Goal: Task Accomplishment & Management: Manage account settings

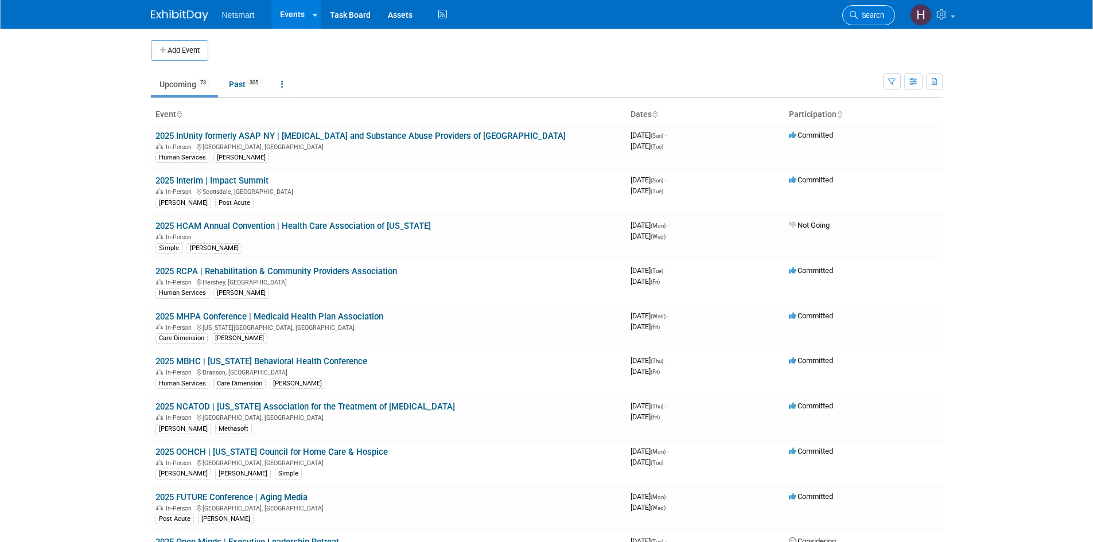
click at [869, 17] on span "Search" at bounding box center [871, 15] width 26 height 9
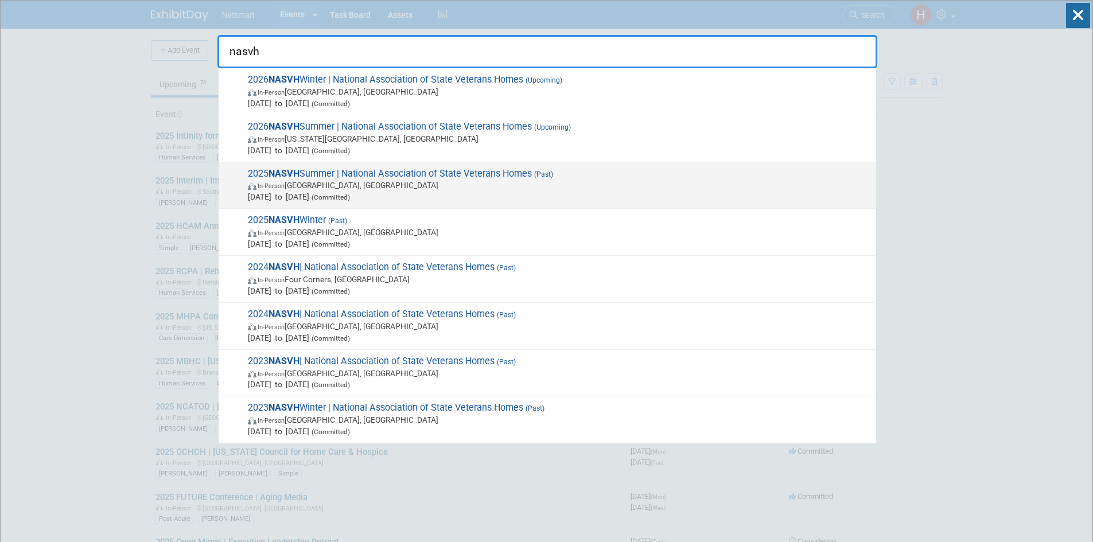
type input "nasvh"
click at [427, 181] on span "In-Person [GEOGRAPHIC_DATA], [GEOGRAPHIC_DATA]" at bounding box center [559, 185] width 623 height 11
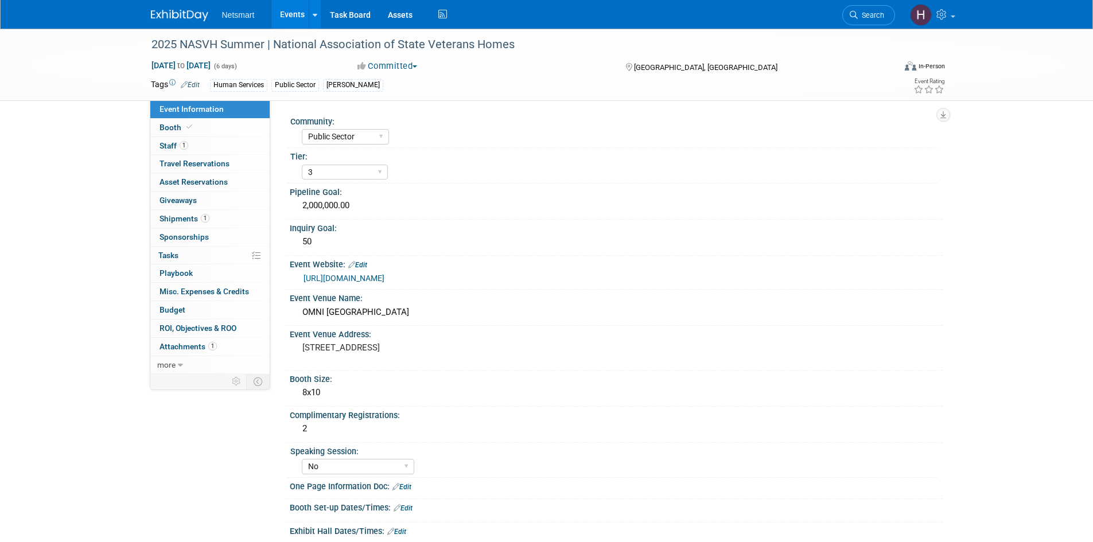
select select "Public Sector"
select select "3"
select select "No"
click at [228, 294] on span "Misc. Expenses & Credits 0" at bounding box center [205, 291] width 90 height 9
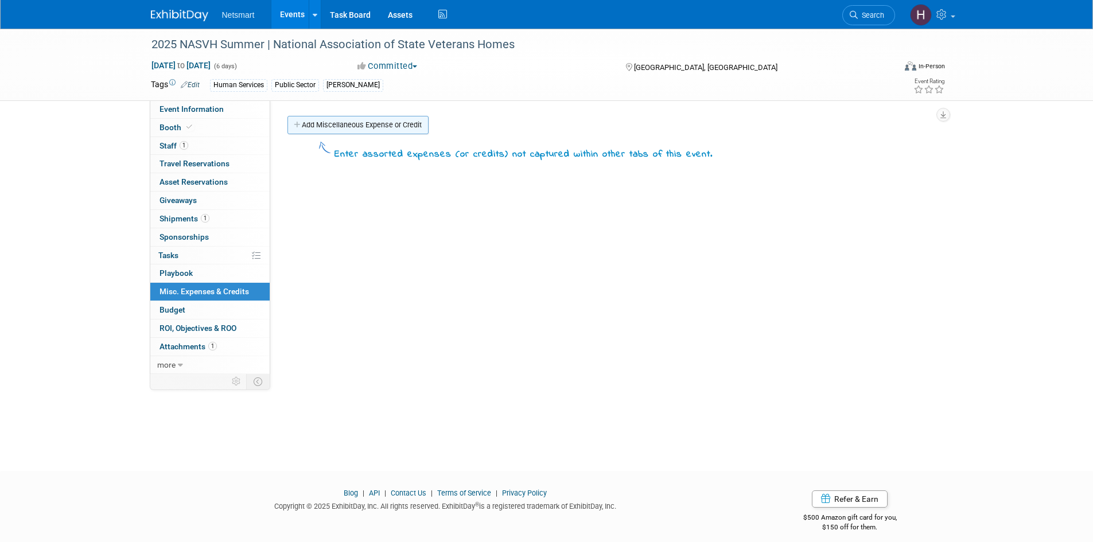
click at [337, 126] on link "Add Miscellaneous Expense or Credit" at bounding box center [357, 125] width 141 height 18
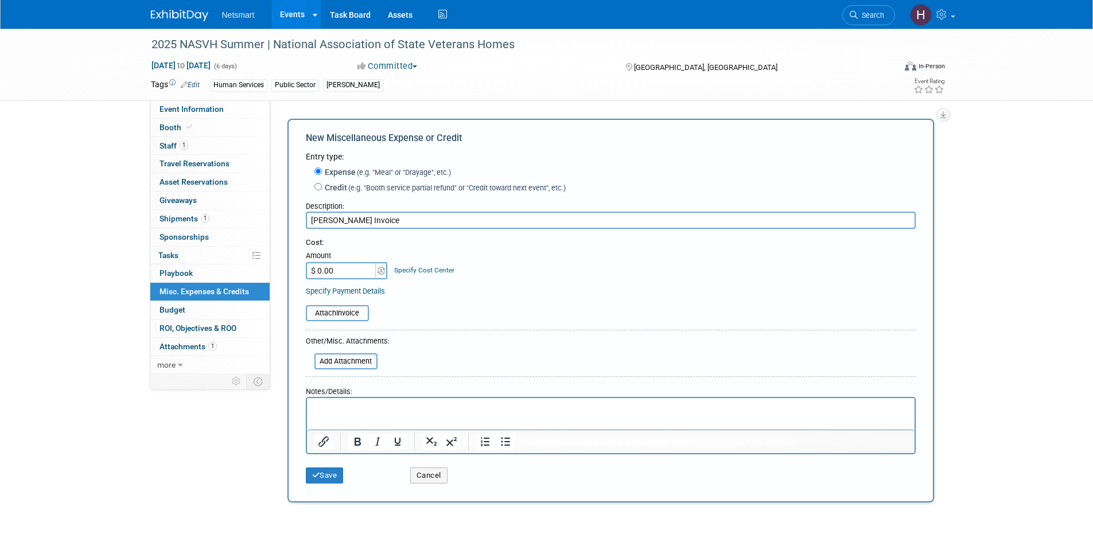
type input "Derse Invoice"
click at [354, 268] on input "$ 0.00" at bounding box center [342, 270] width 72 height 17
type input "$ 1,384.86"
click at [318, 475] on icon "submit" at bounding box center [316, 475] width 8 height 7
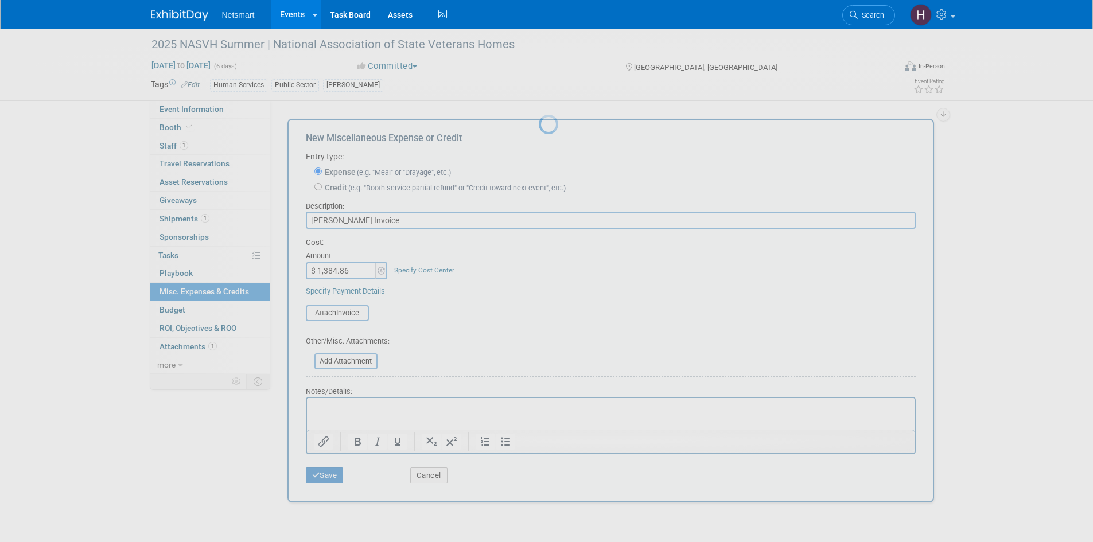
scroll to position [9, 0]
